Goal: Find specific page/section: Find specific page/section

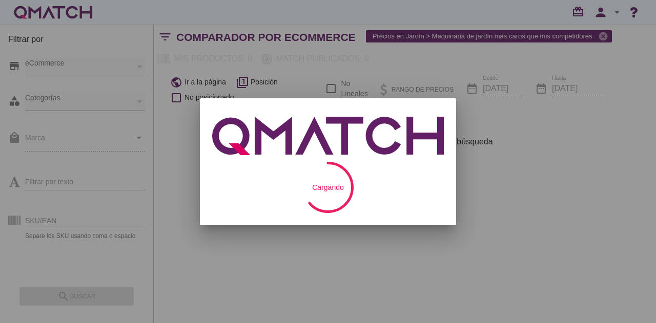
checkbox input "false"
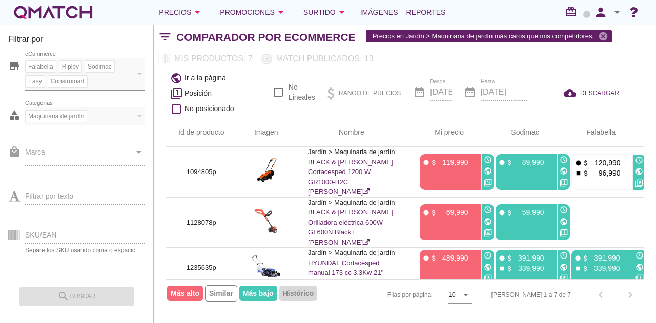
click at [84, 110] on div "Maquinaria de jardín" at bounding box center [56, 116] width 62 height 12
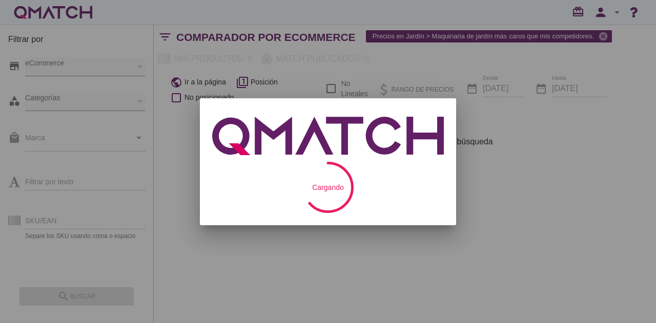
checkbox input "false"
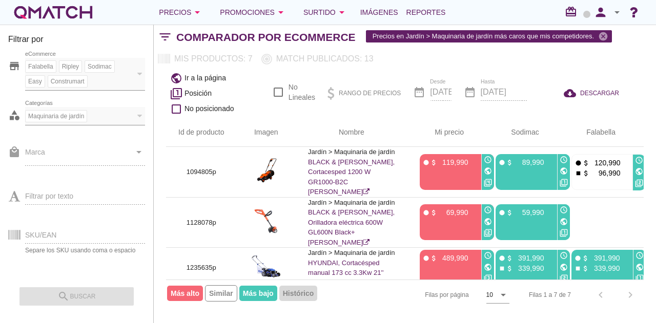
click at [80, 121] on div "Maquinaria de jardín Categorías" at bounding box center [80, 116] width 110 height 18
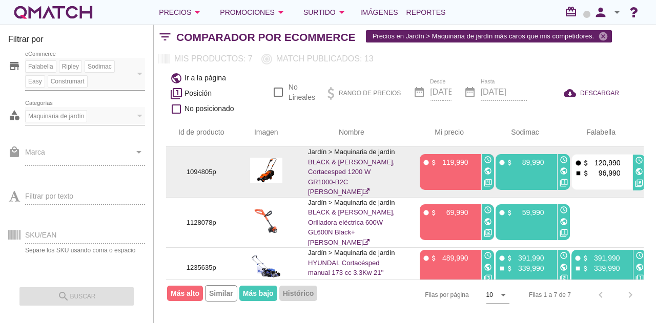
scroll to position [165, 0]
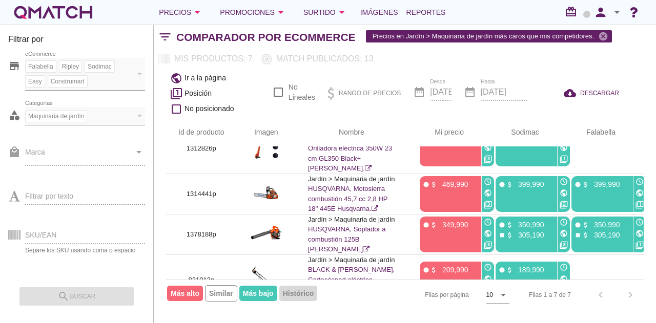
click at [135, 130] on div "category Maquinaria de jardín Categorías" at bounding box center [76, 118] width 137 height 31
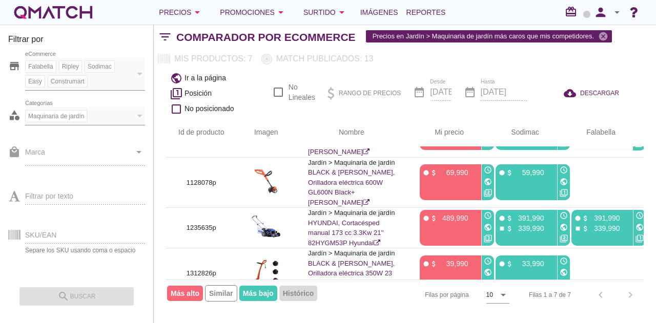
scroll to position [0, 0]
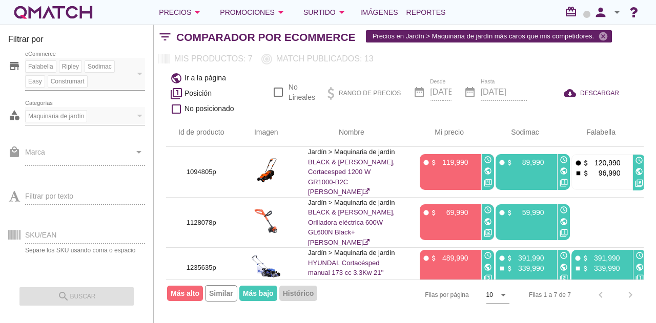
click at [57, 14] on div "white-qmatch-logo" at bounding box center [53, 12] width 82 height 20
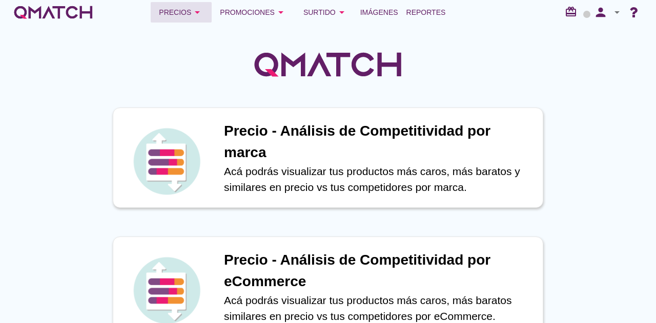
click at [188, 9] on div "Precios arrow_drop_down" at bounding box center [181, 12] width 45 height 12
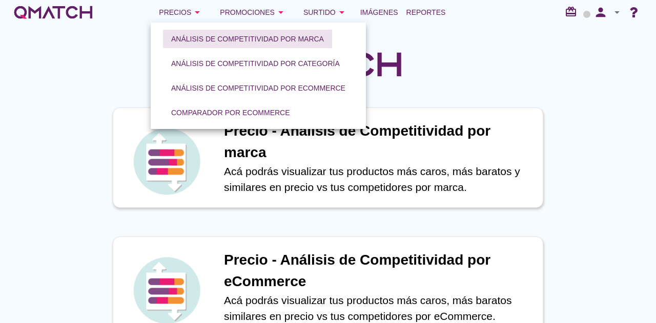
click at [188, 38] on div "Análisis de competitividad por marca" at bounding box center [247, 39] width 153 height 11
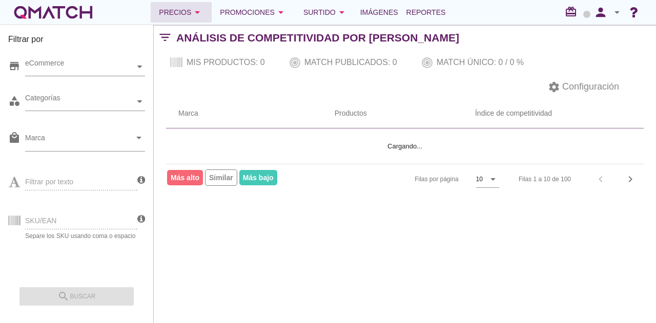
click at [195, 10] on icon "arrow_drop_down" at bounding box center [197, 12] width 12 height 12
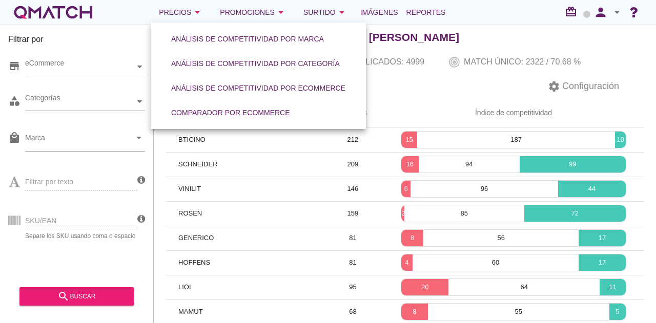
click at [454, 87] on div "settings Configuración" at bounding box center [405, 86] width 502 height 25
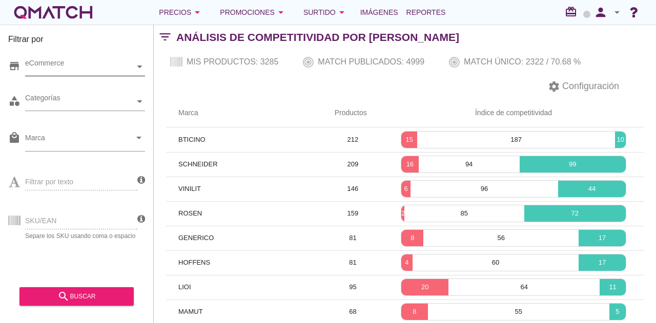
click at [94, 63] on div "eCommerce" at bounding box center [80, 66] width 110 height 11
click at [88, 76] on div "eCommerce [GEOGRAPHIC_DATA]" at bounding box center [85, 67] width 120 height 18
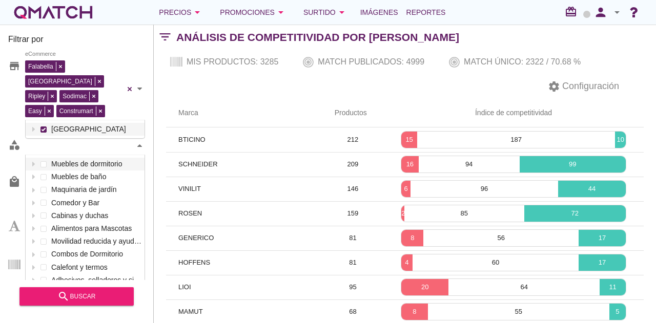
click at [66, 138] on div "Categorías" at bounding box center [80, 146] width 110 height 18
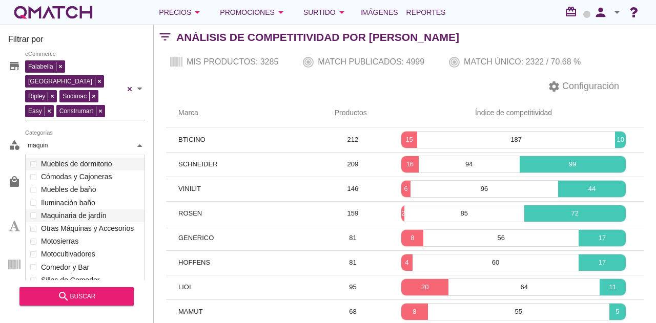
scroll to position [71, 120]
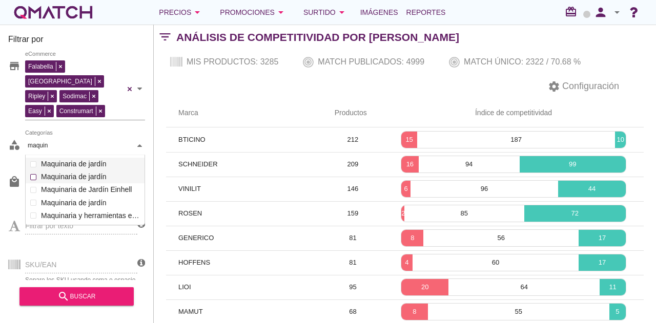
click at [70, 155] on div "Categorías maquin maquin Muebles de dormitorio Muebles de baño Maquinaria de ja…" at bounding box center [85, 146] width 120 height 18
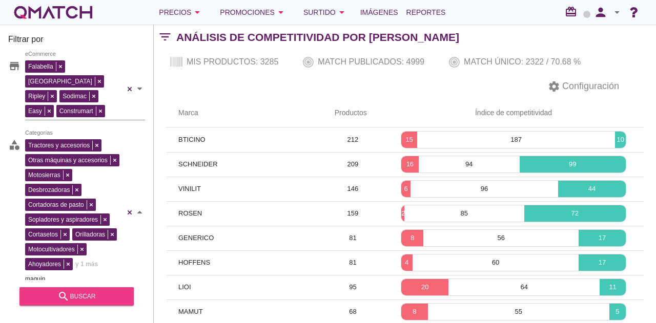
type input "maquin"
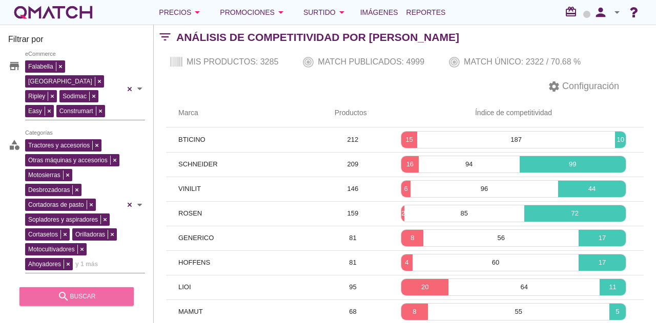
click at [79, 296] on div "search buscar" at bounding box center [77, 297] width 98 height 12
